Goal: Find specific page/section: Find specific page/section

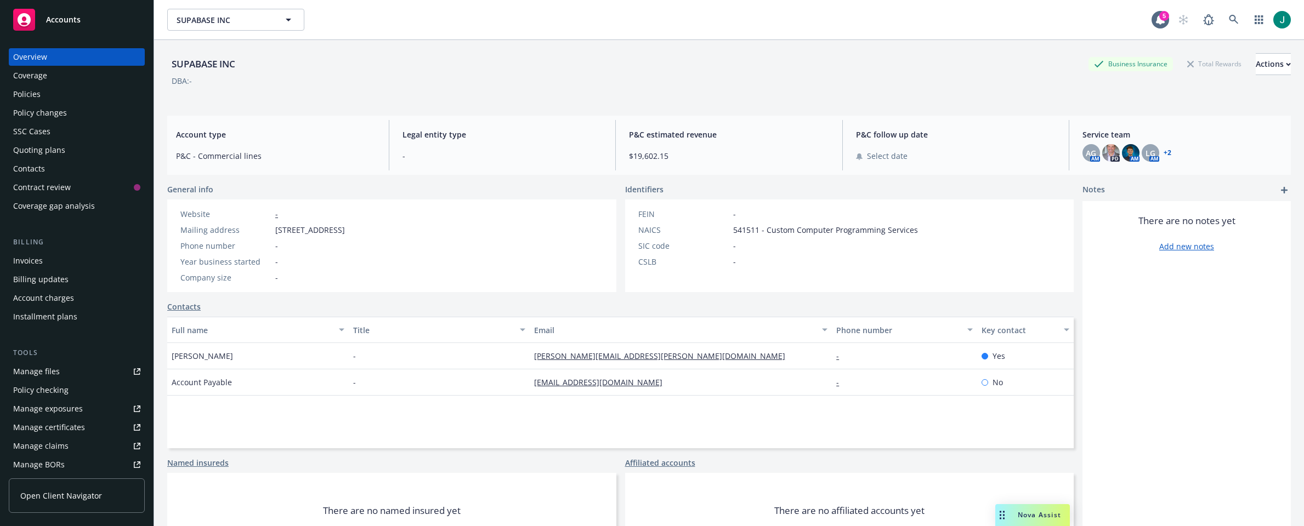
scroll to position [201, 0]
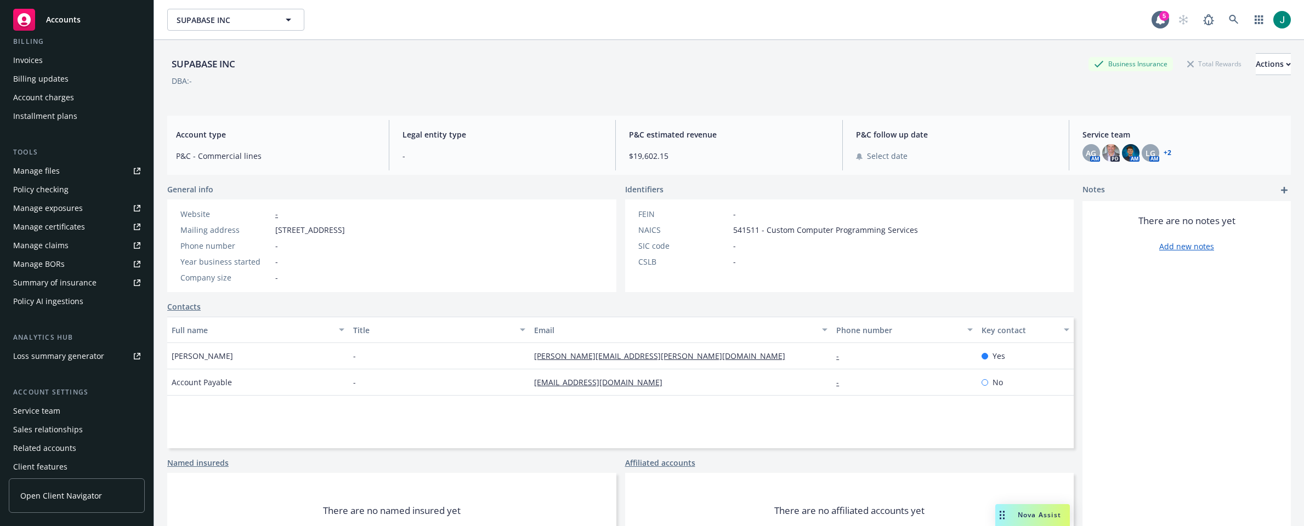
drag, startPoint x: 0, startPoint y: 0, endPoint x: 597, endPoint y: 79, distance: 602.3
click at [597, 79] on div "DBA: -" at bounding box center [728, 81] width 1123 height 12
